Goal: Task Accomplishment & Management: Use online tool/utility

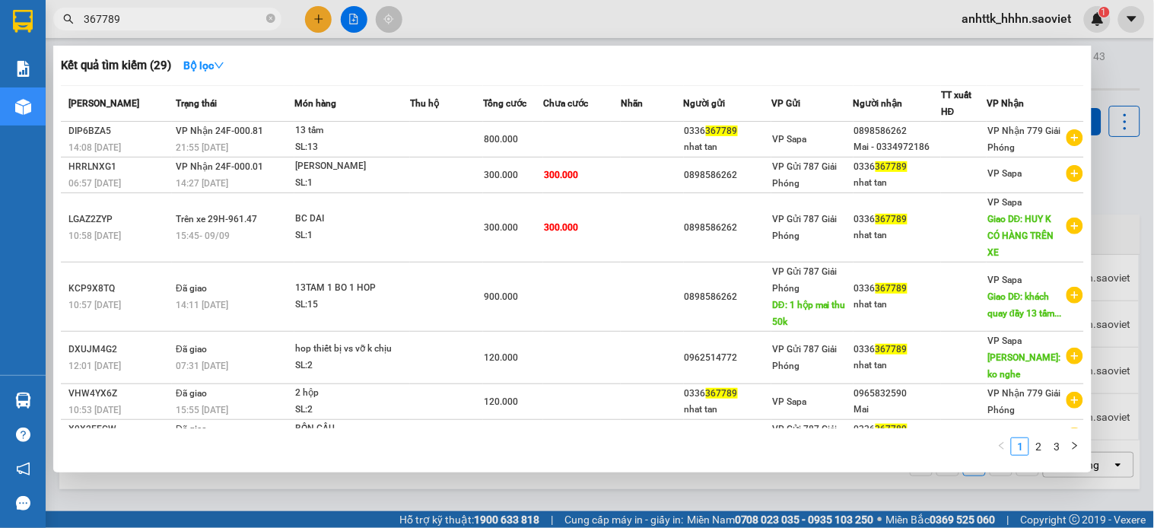
click at [995, 12] on div at bounding box center [577, 264] width 1154 height 528
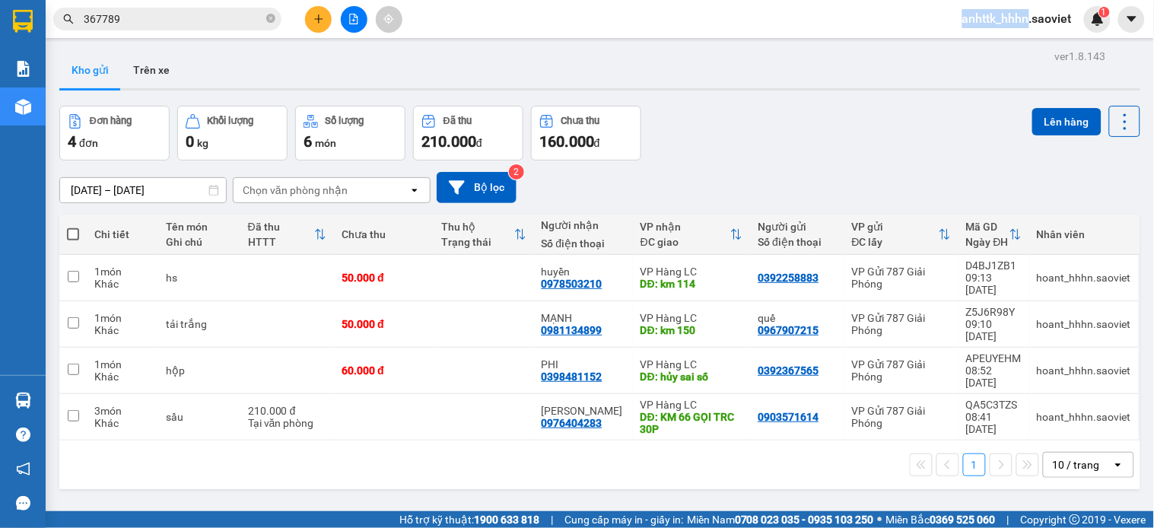
click at [995, 12] on span "anhttk_hhhn.saoviet" at bounding box center [1017, 18] width 134 height 19
click at [995, 48] on span "Đăng xuất" at bounding box center [1025, 47] width 102 height 17
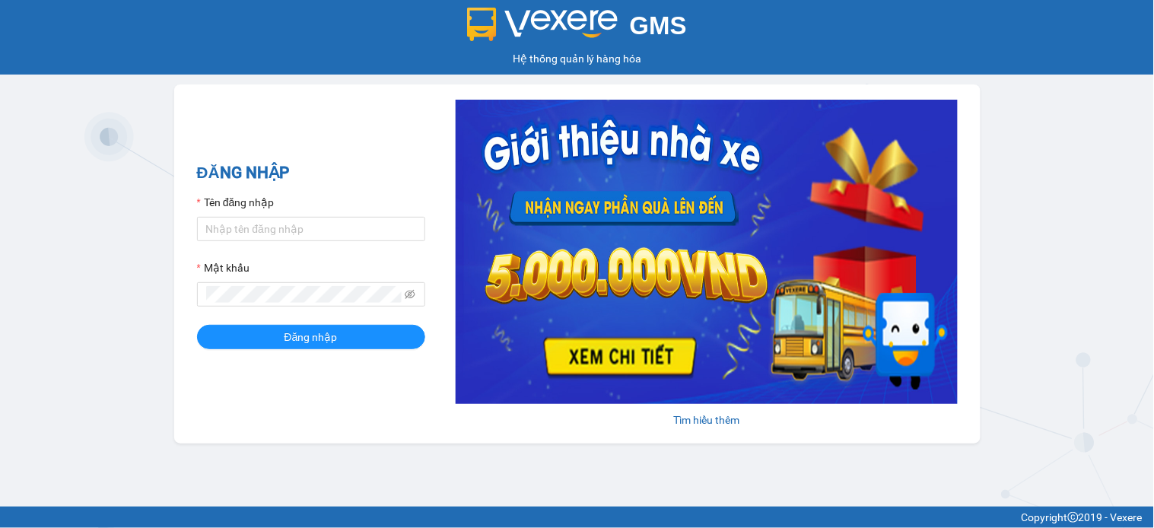
click at [314, 248] on form "Tên đăng nhập Mật khẩu Đăng nhập" at bounding box center [311, 271] width 228 height 155
click at [316, 228] on input "anhttk_hhhn.saoviet" at bounding box center [311, 229] width 228 height 24
type input "namthhhhn.saoviet"
click at [349, 347] on button "Đăng nhập" at bounding box center [311, 337] width 228 height 24
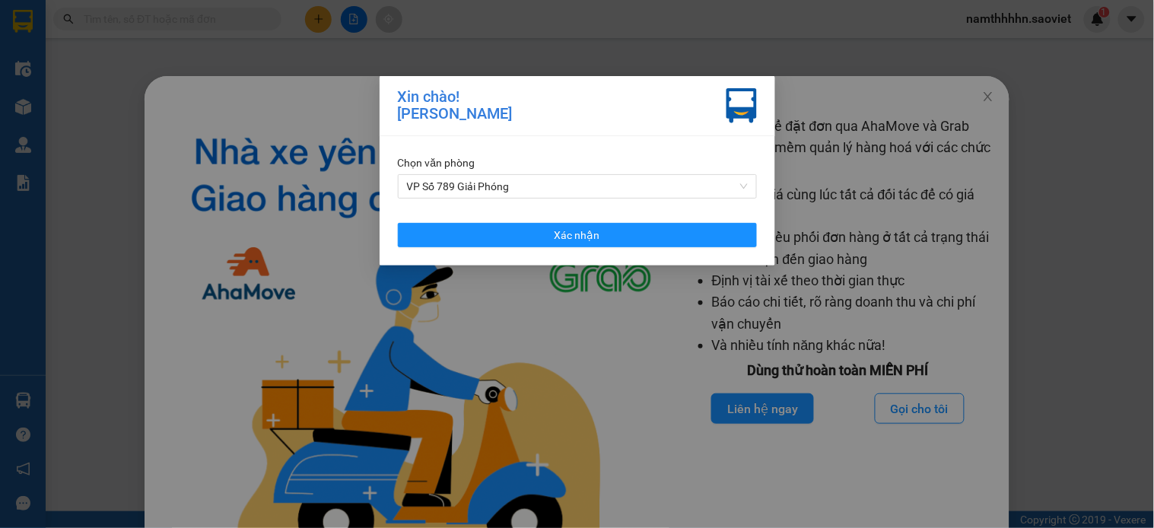
click at [663, 252] on div "Chọn văn phòng VP Số 789 Giải Phóng Xác nhận" at bounding box center [578, 200] width 396 height 129
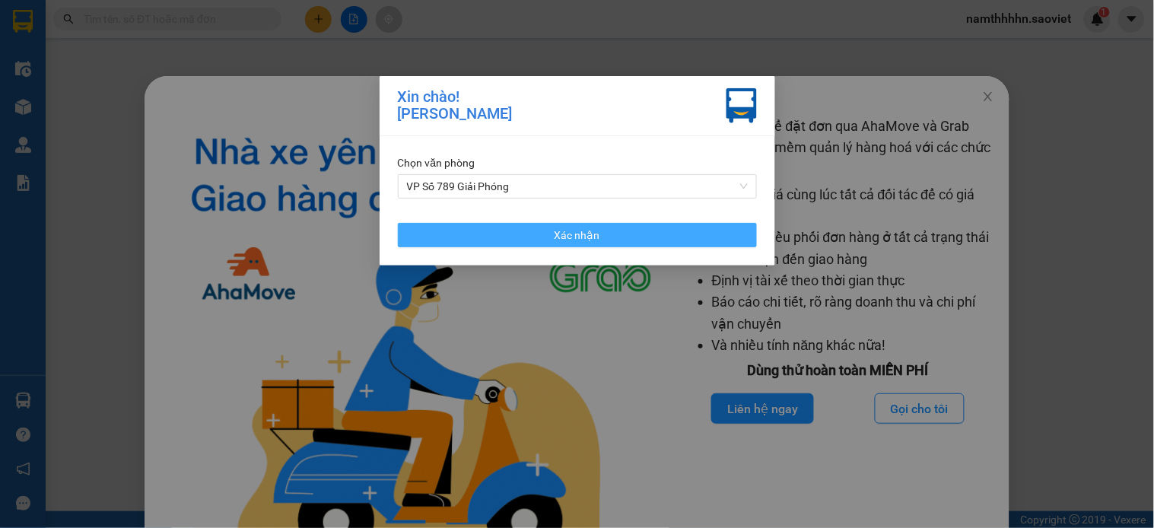
click at [733, 242] on button "Xác nhận" at bounding box center [577, 235] width 359 height 24
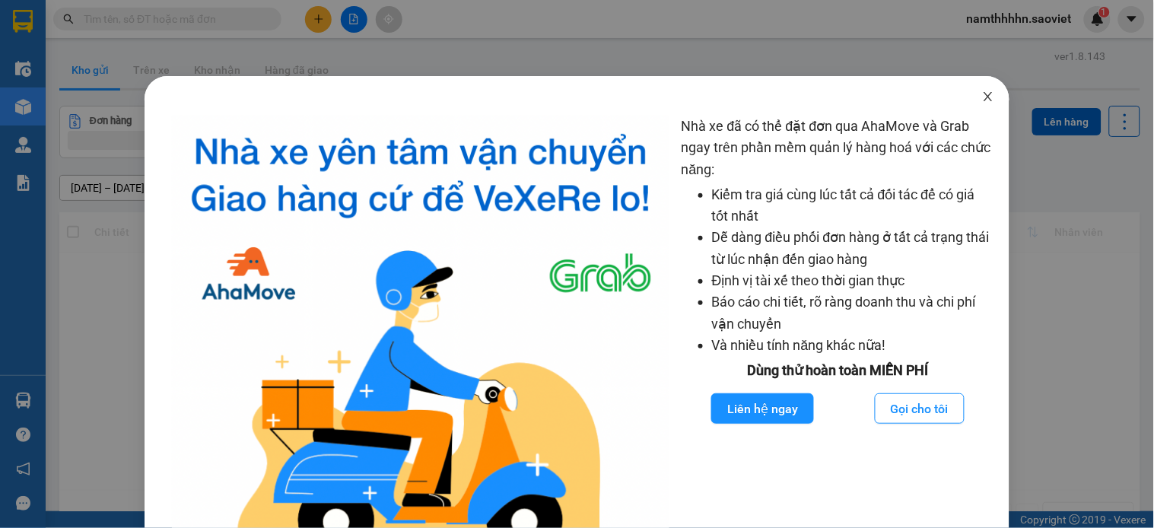
click at [975, 104] on span "Close" at bounding box center [988, 97] width 43 height 43
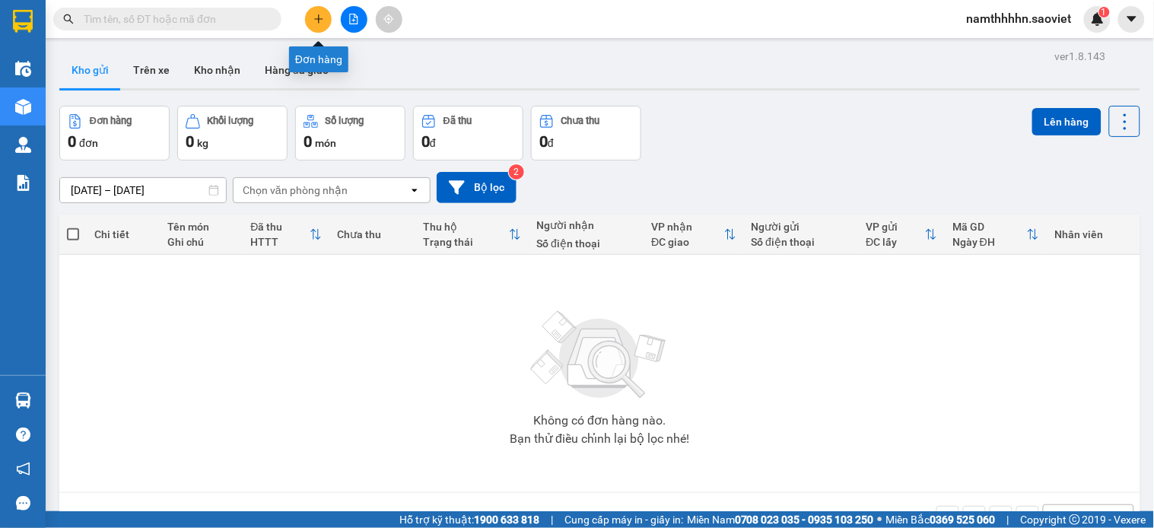
click at [329, 25] on button at bounding box center [318, 19] width 27 height 27
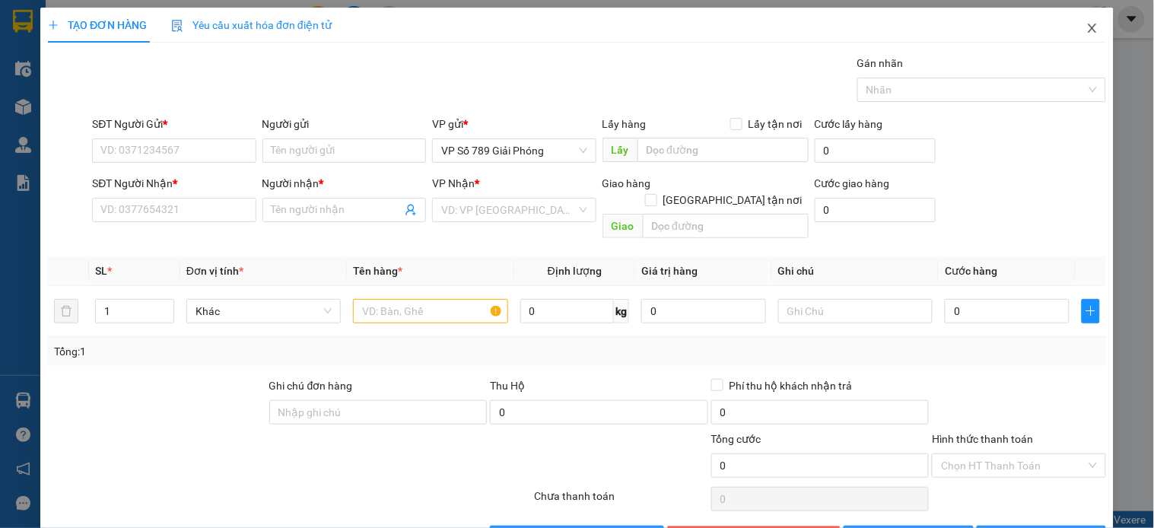
click at [1090, 29] on span "Close" at bounding box center [1092, 29] width 43 height 43
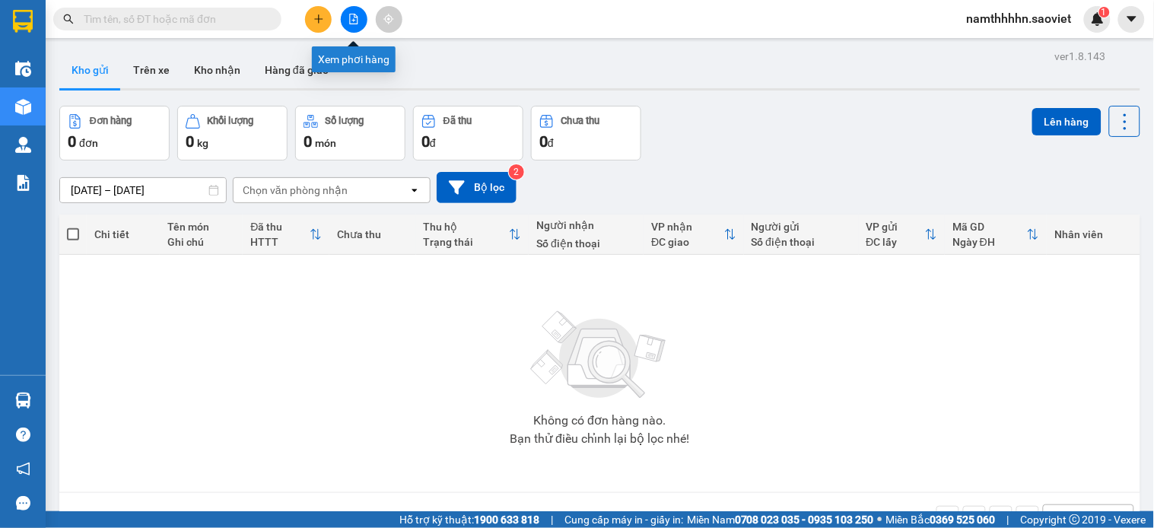
click at [356, 27] on button at bounding box center [354, 19] width 27 height 27
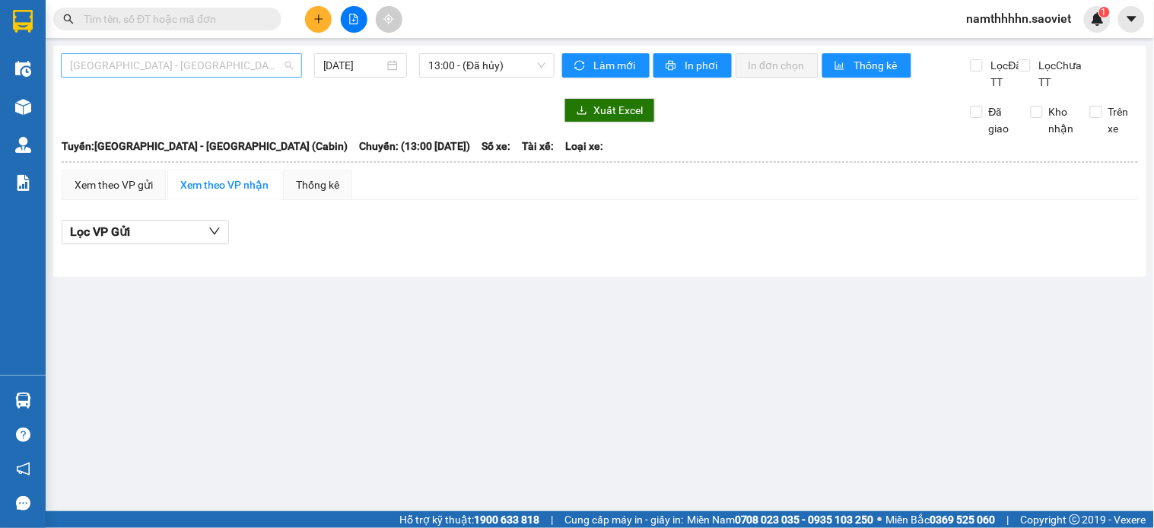
click at [242, 62] on span "Hà Nội - Lào Cai (Cabin)" at bounding box center [181, 65] width 223 height 23
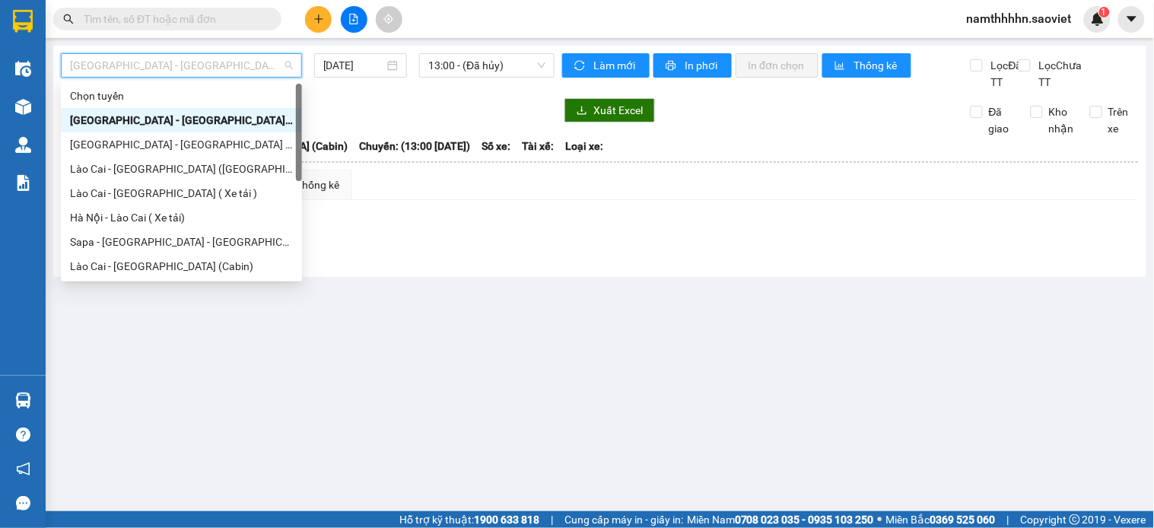
type input "f"
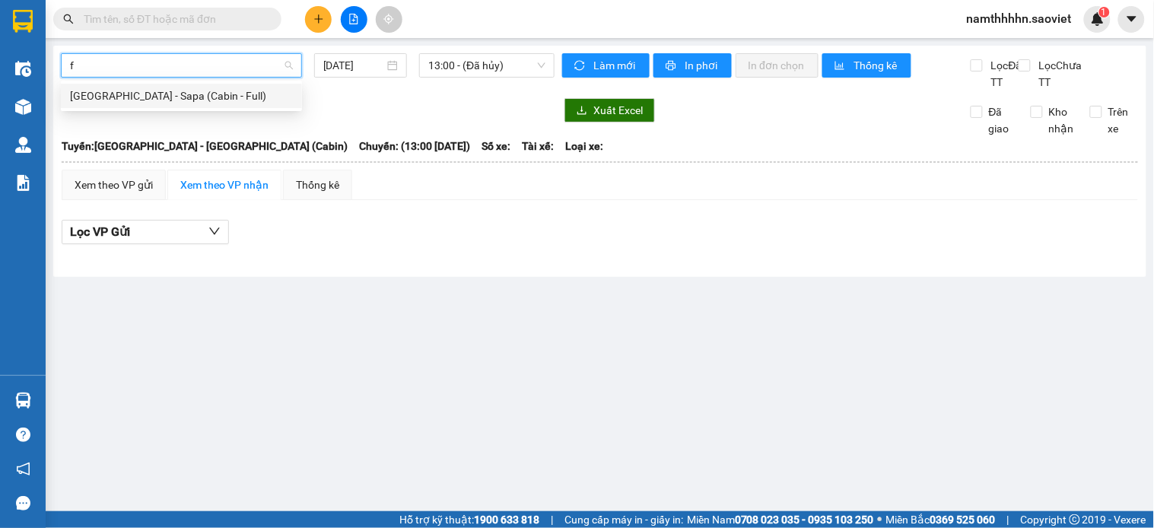
click at [180, 97] on div "Hà Nội - Sapa (Cabin - Full)" at bounding box center [181, 96] width 223 height 17
type input "11/09/2025"
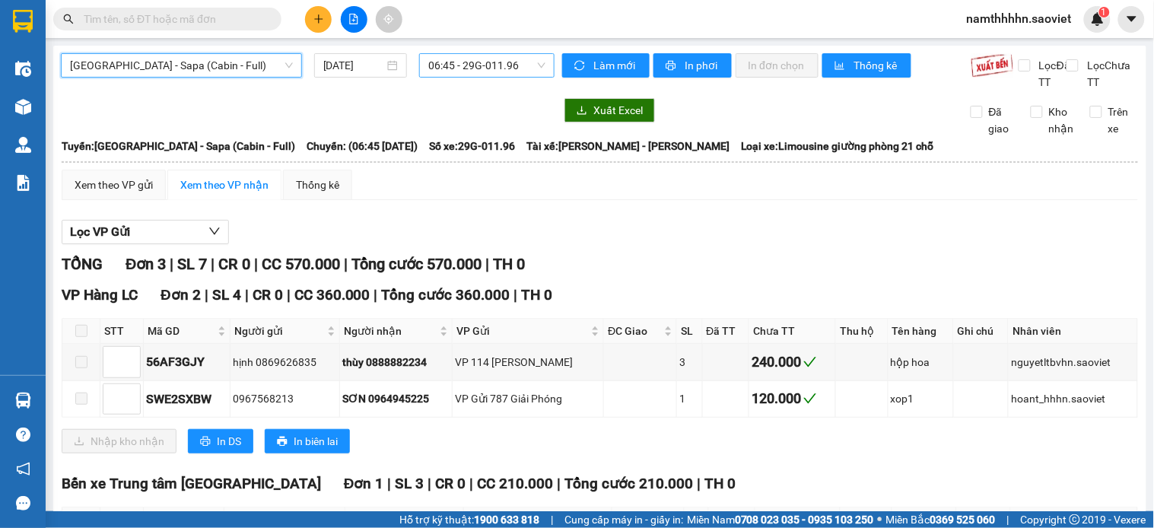
click at [473, 62] on span "06:45 - 29G-011.96" at bounding box center [486, 65] width 117 height 23
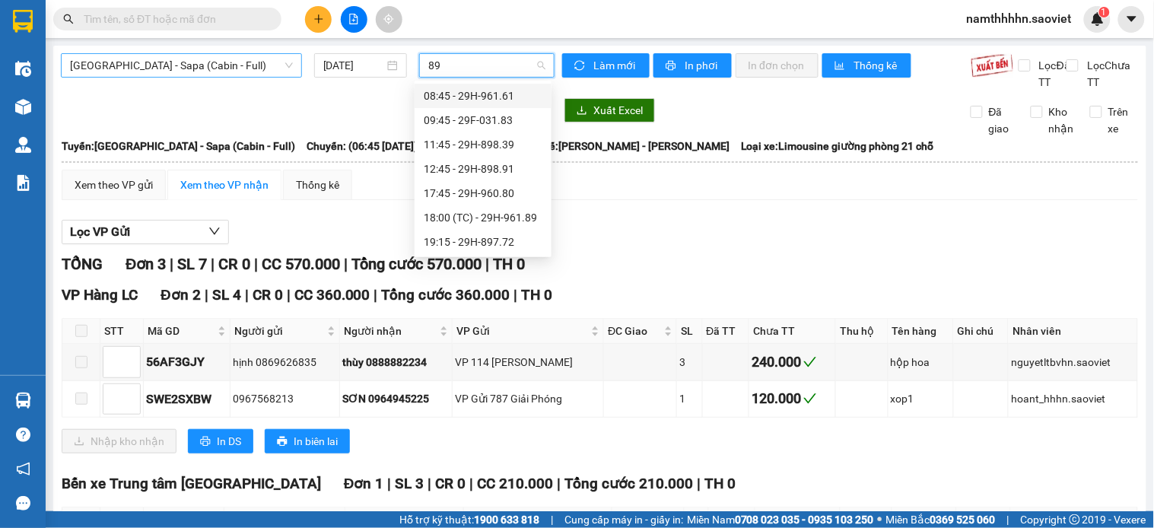
type input "898"
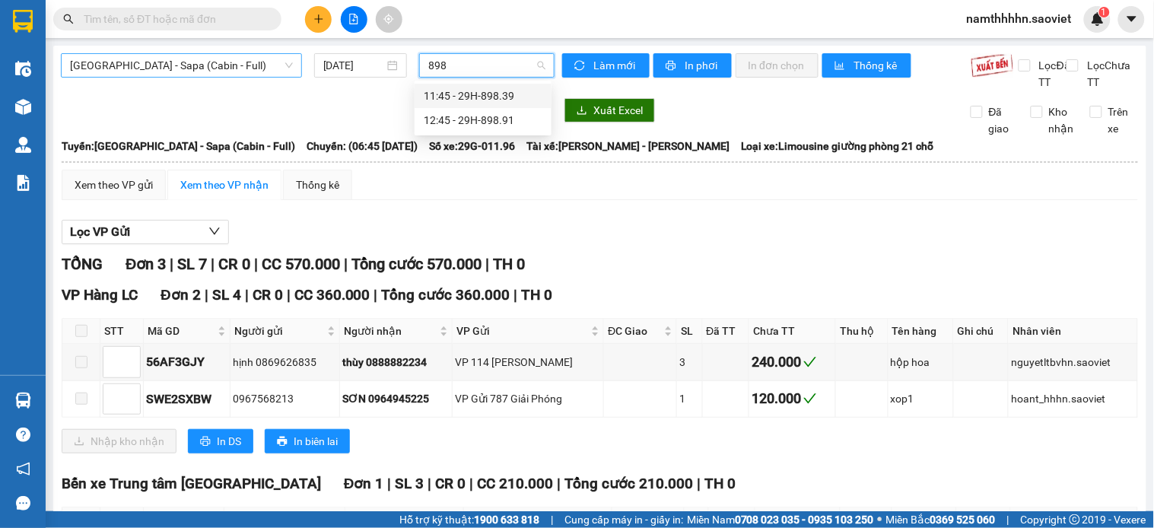
click at [436, 96] on div "11:45 - 29H-898.39" at bounding box center [483, 96] width 119 height 17
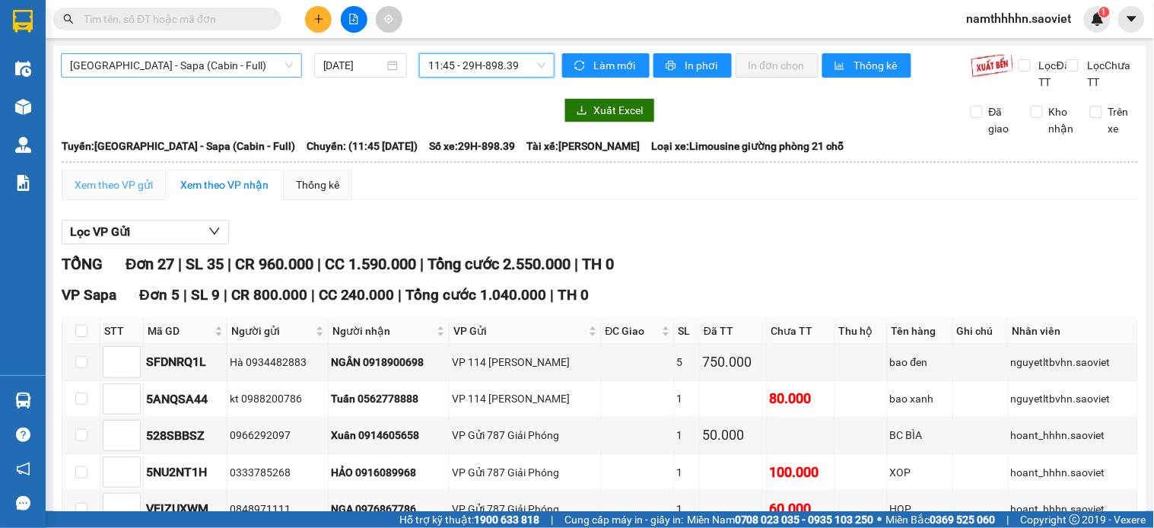
click at [126, 200] on div "Xem theo VP gửi" at bounding box center [114, 185] width 104 height 30
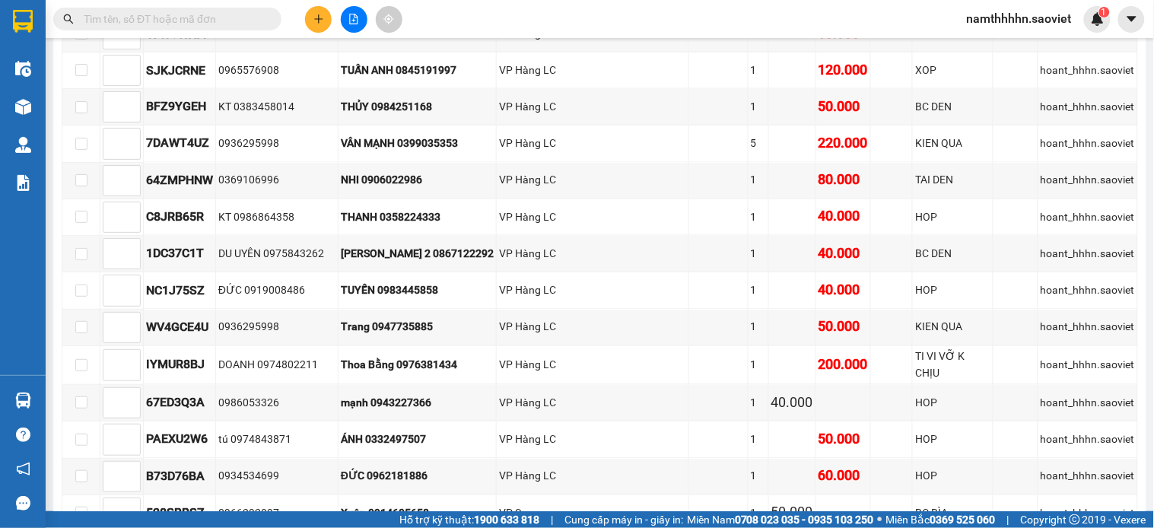
scroll to position [845, 0]
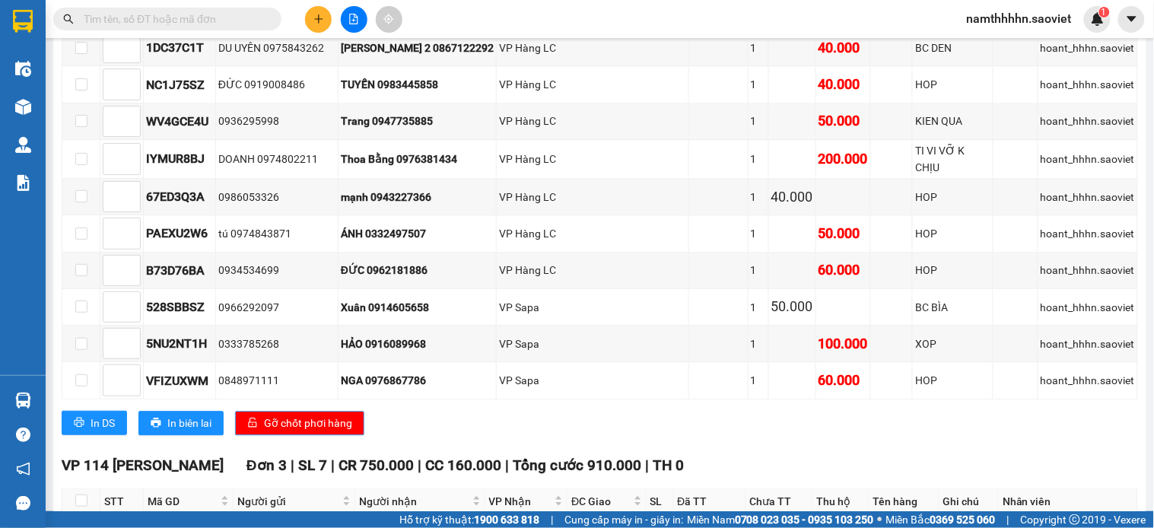
click at [325, 415] on button "Gỡ chốt phơi hàng" at bounding box center [299, 423] width 129 height 24
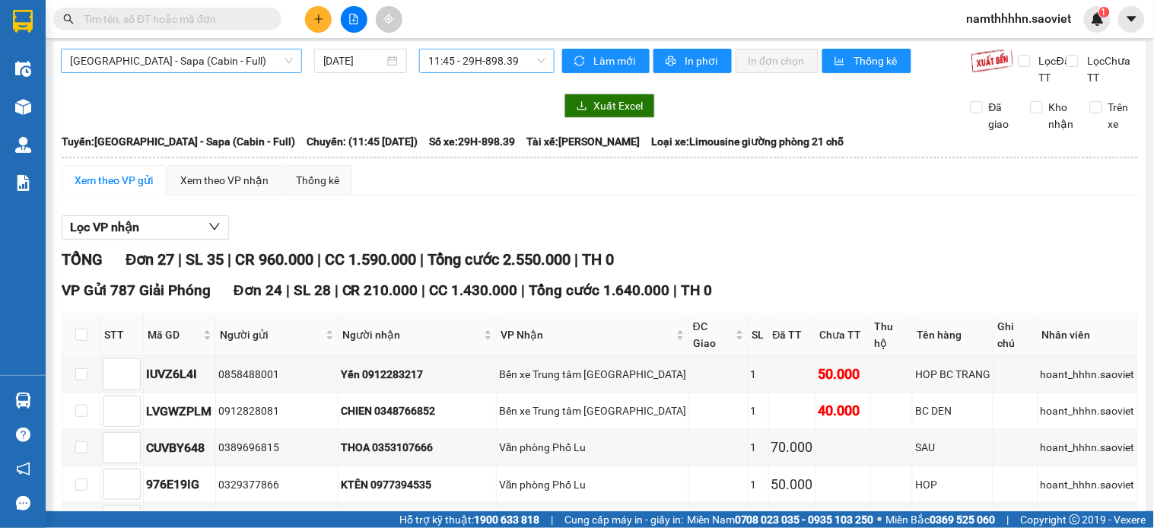
scroll to position [0, 0]
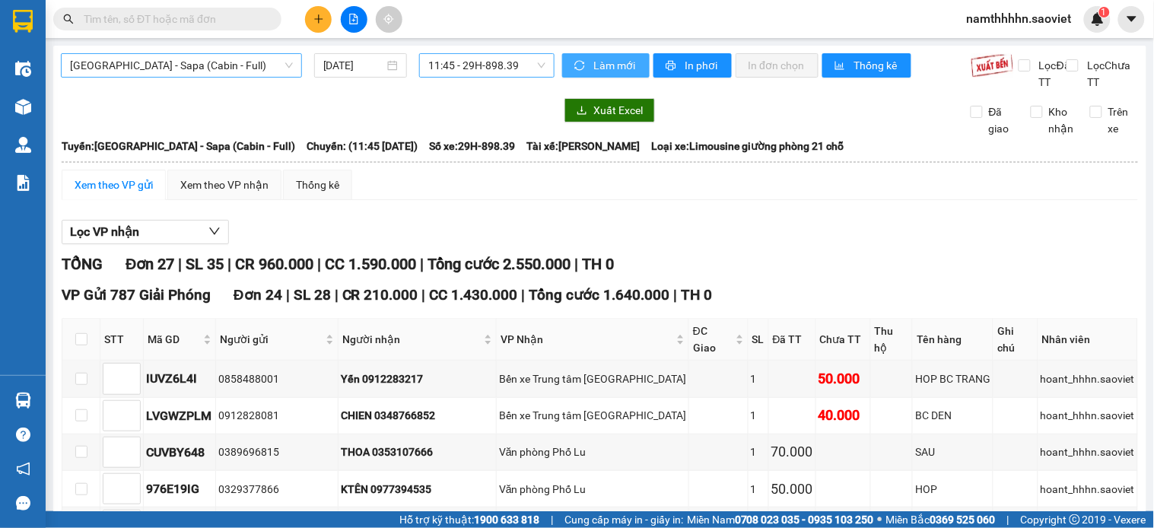
click at [597, 64] on span "Làm mới" at bounding box center [616, 65] width 44 height 17
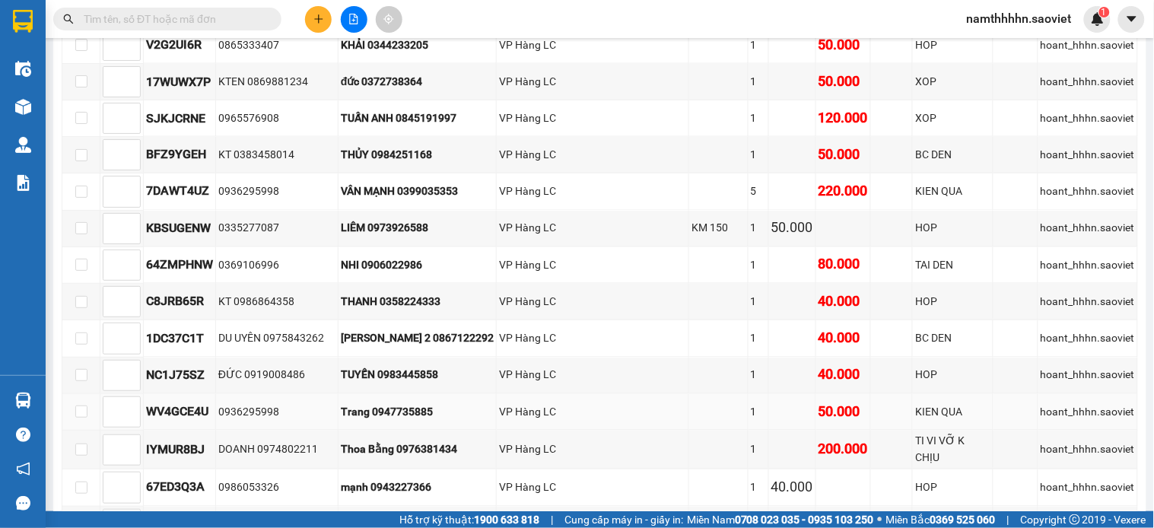
scroll to position [845, 0]
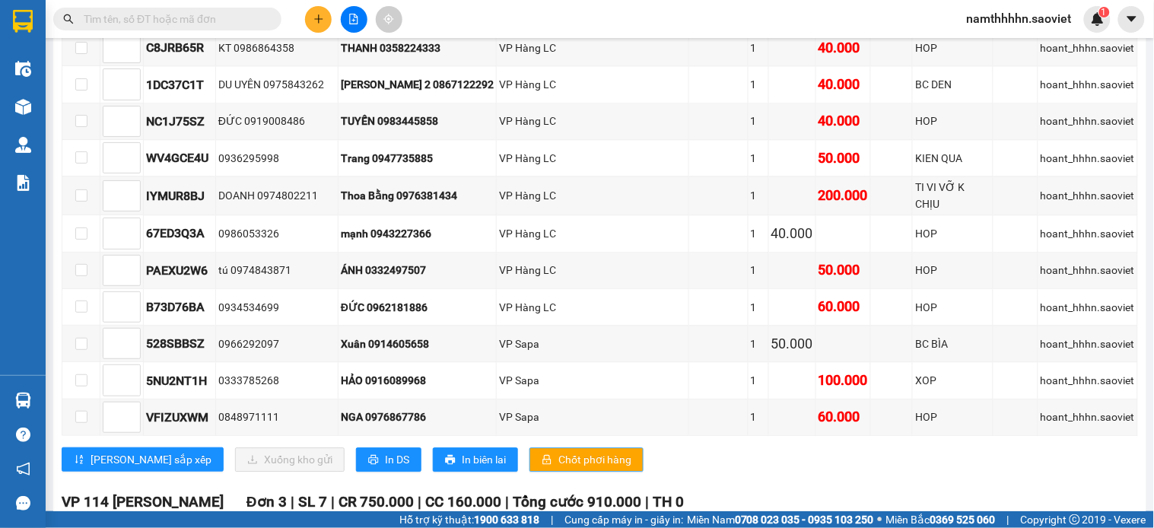
click at [564, 468] on span "Chốt phơi hàng" at bounding box center [595, 459] width 73 height 17
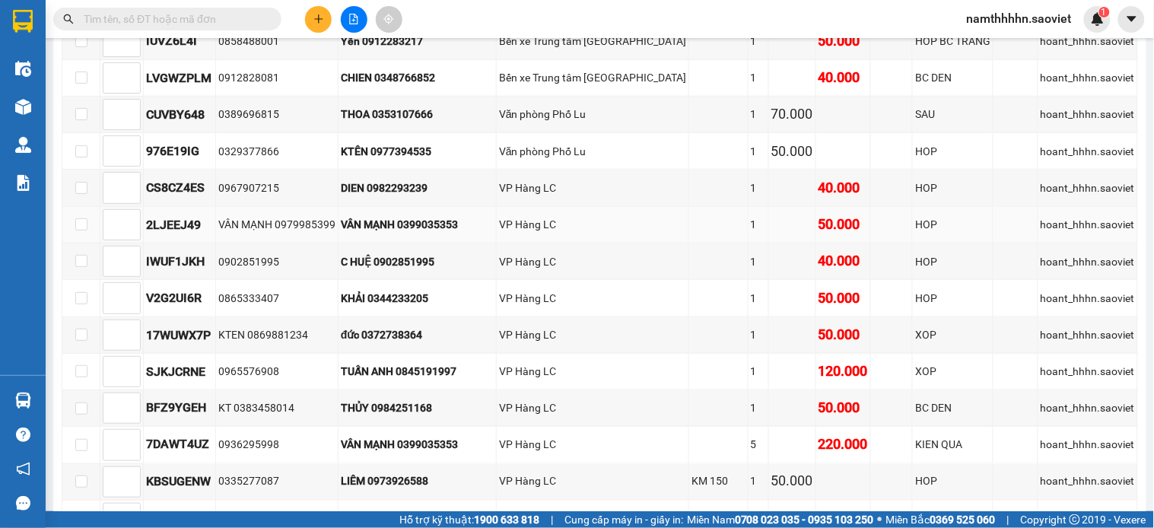
scroll to position [0, 0]
